Goal: Find specific page/section: Find specific page/section

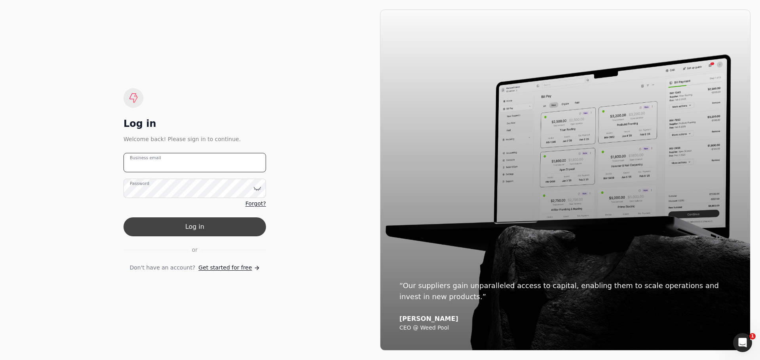
type email "[EMAIL_ADDRESS][PERSON_NAME][DOMAIN_NAME]"
click at [213, 225] on button "Log in" at bounding box center [194, 227] width 142 height 19
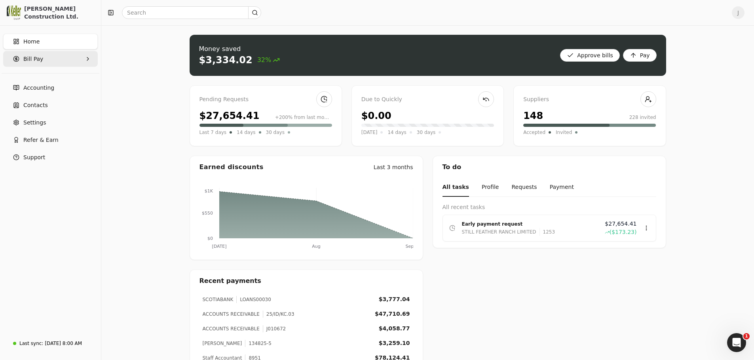
click at [51, 61] on Pay "Bill Pay" at bounding box center [50, 59] width 95 height 16
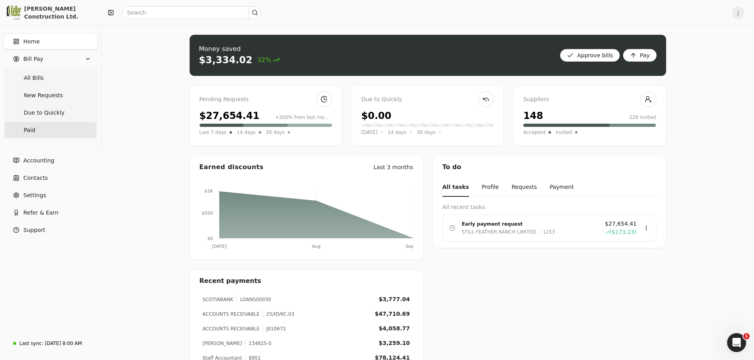
click at [36, 127] on link "Paid" at bounding box center [50, 130] width 91 height 16
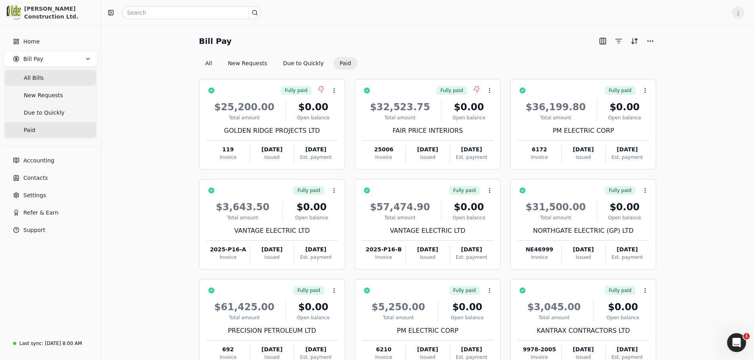
click at [31, 79] on span "All Bills" at bounding box center [34, 78] width 20 height 8
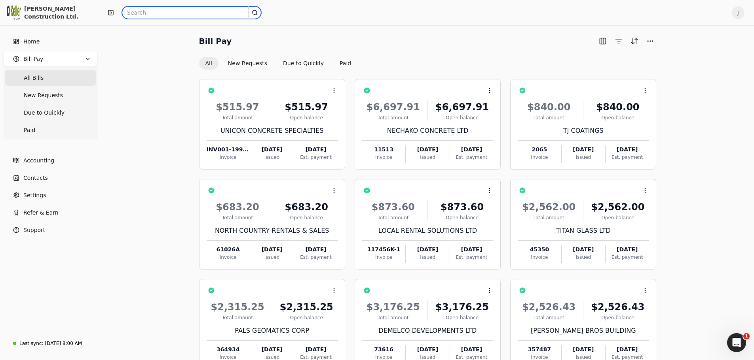
click at [185, 11] on input "text" at bounding box center [191, 12] width 139 height 13
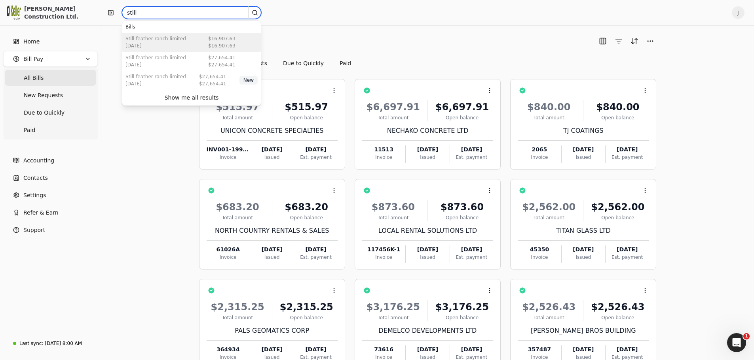
type input "still"
click at [158, 42] on div "[DATE]" at bounding box center [155, 45] width 61 height 7
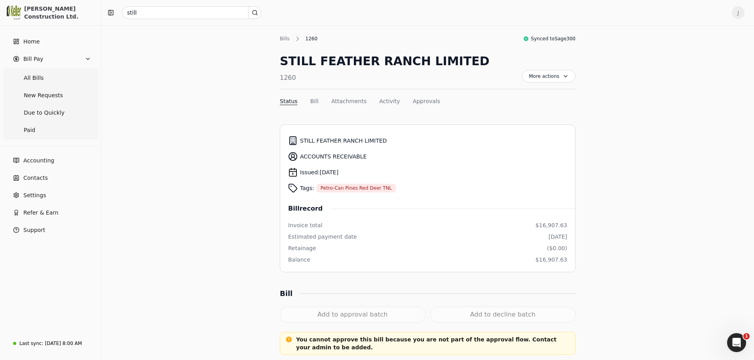
click at [52, 38] on link "Home" at bounding box center [50, 42] width 95 height 16
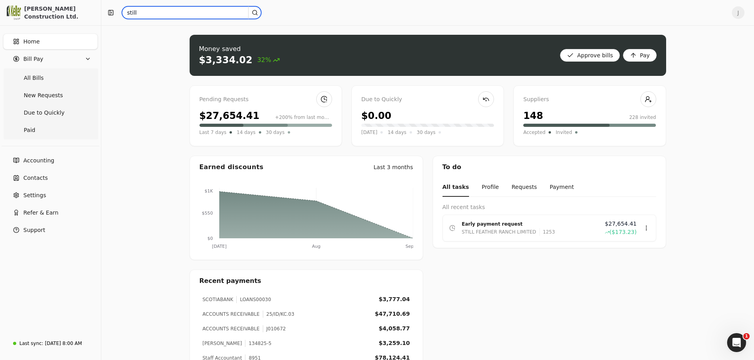
click at [152, 15] on input "still" at bounding box center [191, 12] width 139 height 13
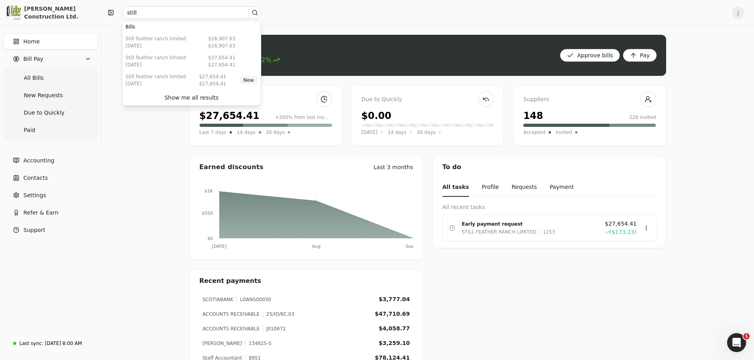
click at [142, 158] on div "Money saved $3,334.02 32% Approve bills Pay Pending Requests $27,654.41 +200% f…" at bounding box center [427, 240] width 652 height 430
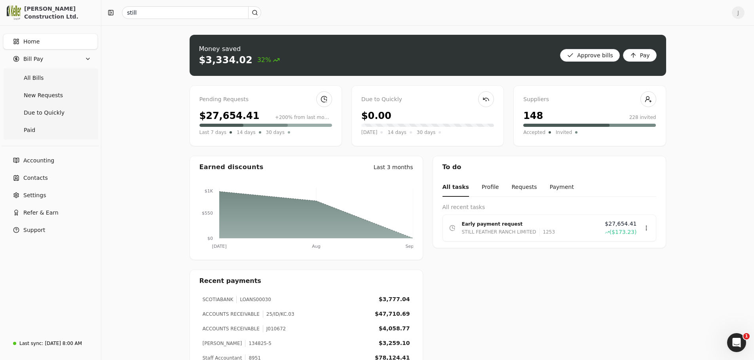
click at [136, 108] on div "Money saved $3,334.02 32% Approve bills Pay Pending Requests $27,654.41 +200% f…" at bounding box center [427, 240] width 652 height 430
click at [169, 12] on input "still" at bounding box center [191, 12] width 139 height 13
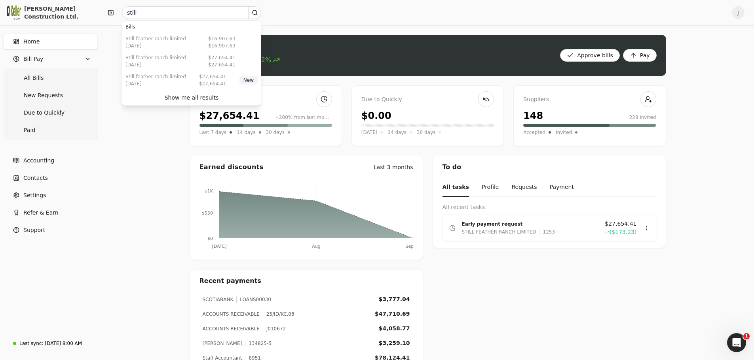
click at [167, 175] on div "Money saved $3,334.02 32% Approve bills Pay Pending Requests $27,654.41 +200% f…" at bounding box center [427, 240] width 652 height 430
